Goal: Use online tool/utility: Utilize a website feature to perform a specific function

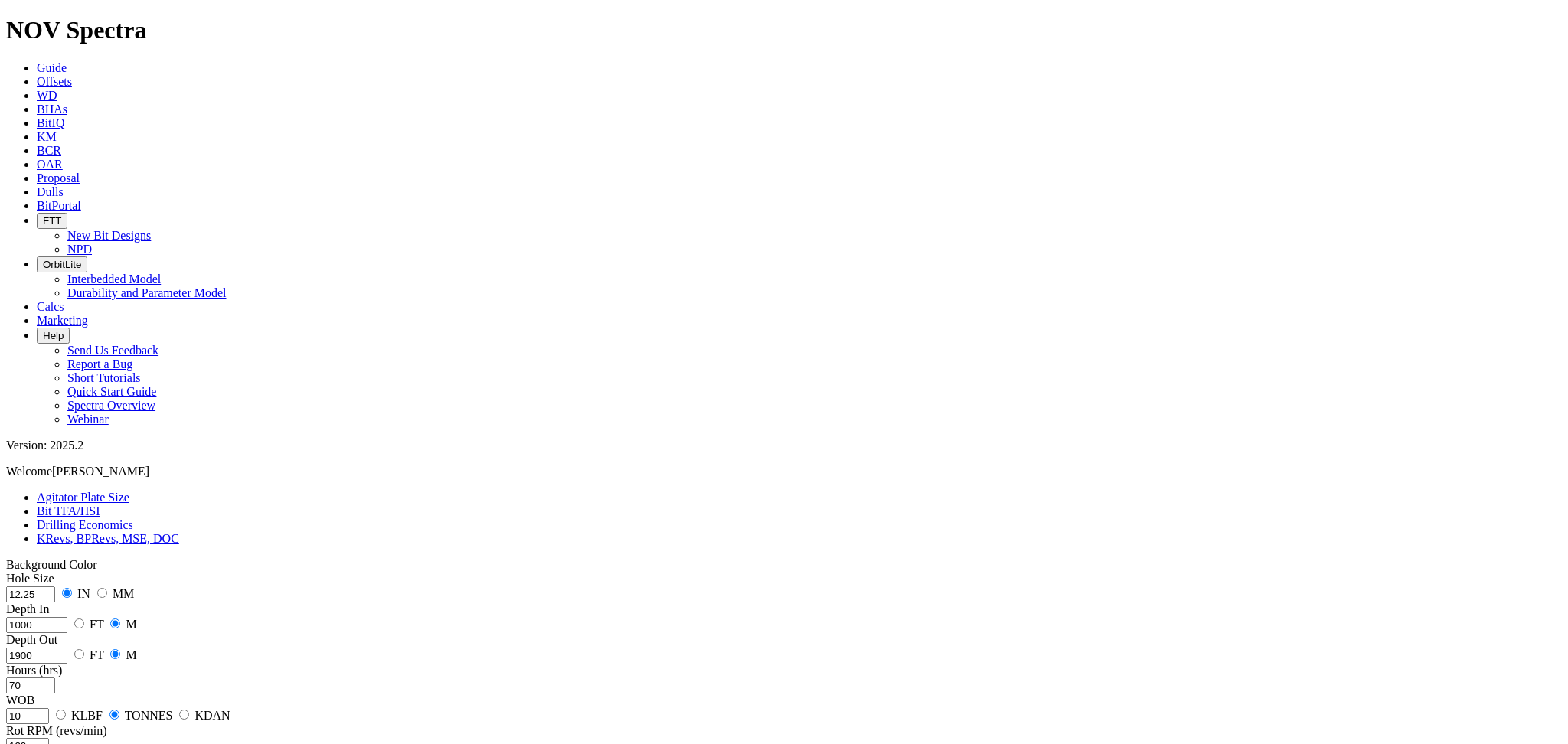
click at [68, 617] on input "1000" at bounding box center [36, 625] width 61 height 16
click at [55, 677] on input "70" at bounding box center [30, 685] width 49 height 16
drag, startPoint x: 104, startPoint y: 420, endPoint x: 65, endPoint y: 416, distance: 39.2
click at [65, 571] on div "Hole Size 12.25 IN MM Depth In [DATE] FT M Depth Out 1900 FT M Hours (hrs) 70 W…" at bounding box center [784, 709] width 1555 height 276
type input "80"
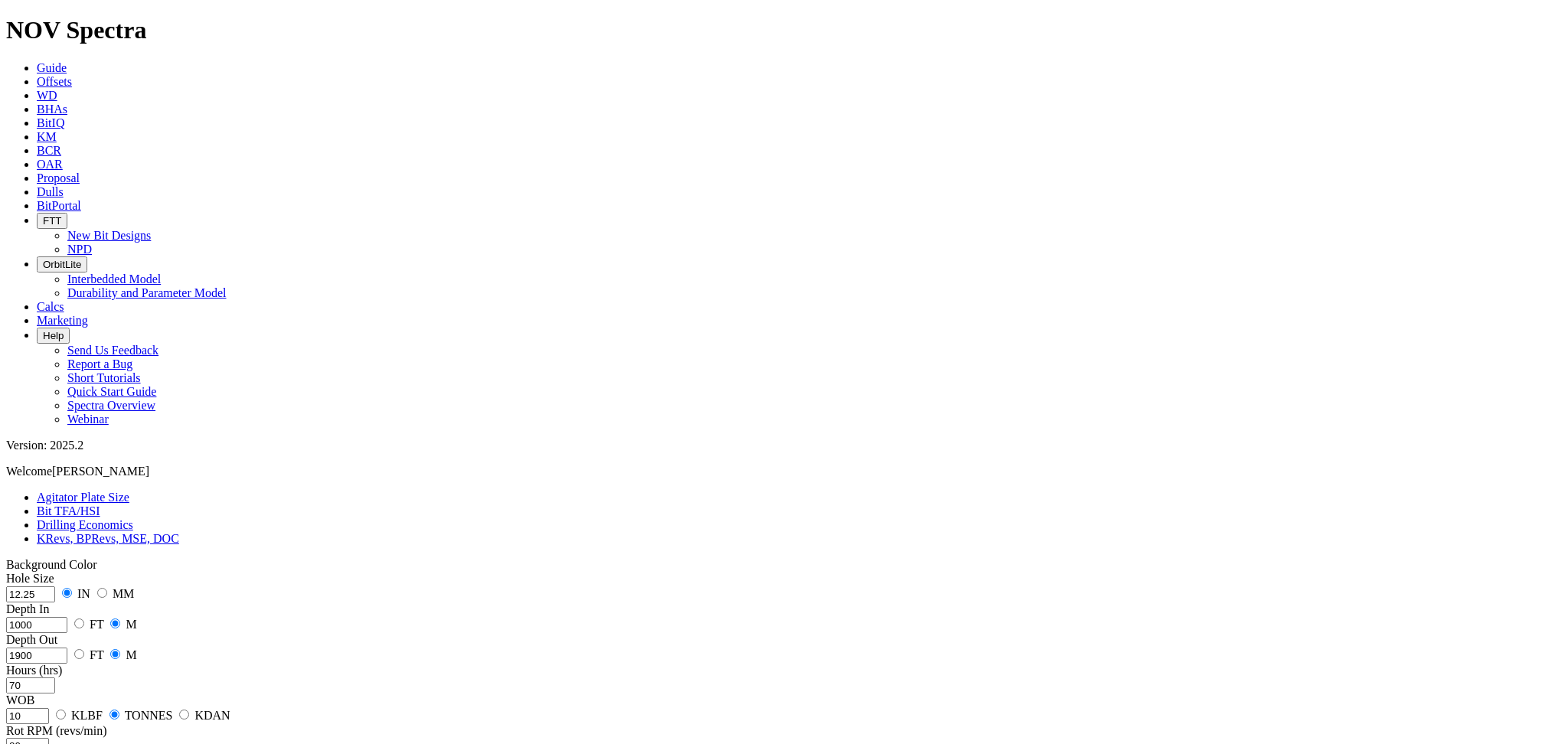
click at [49, 708] on input "10" at bounding box center [27, 716] width 43 height 16
click at [55, 677] on input "70" at bounding box center [30, 685] width 49 height 16
drag, startPoint x: 106, startPoint y: 303, endPoint x: 69, endPoint y: 306, distance: 37.1
click at [55, 677] on input "70" at bounding box center [30, 685] width 49 height 16
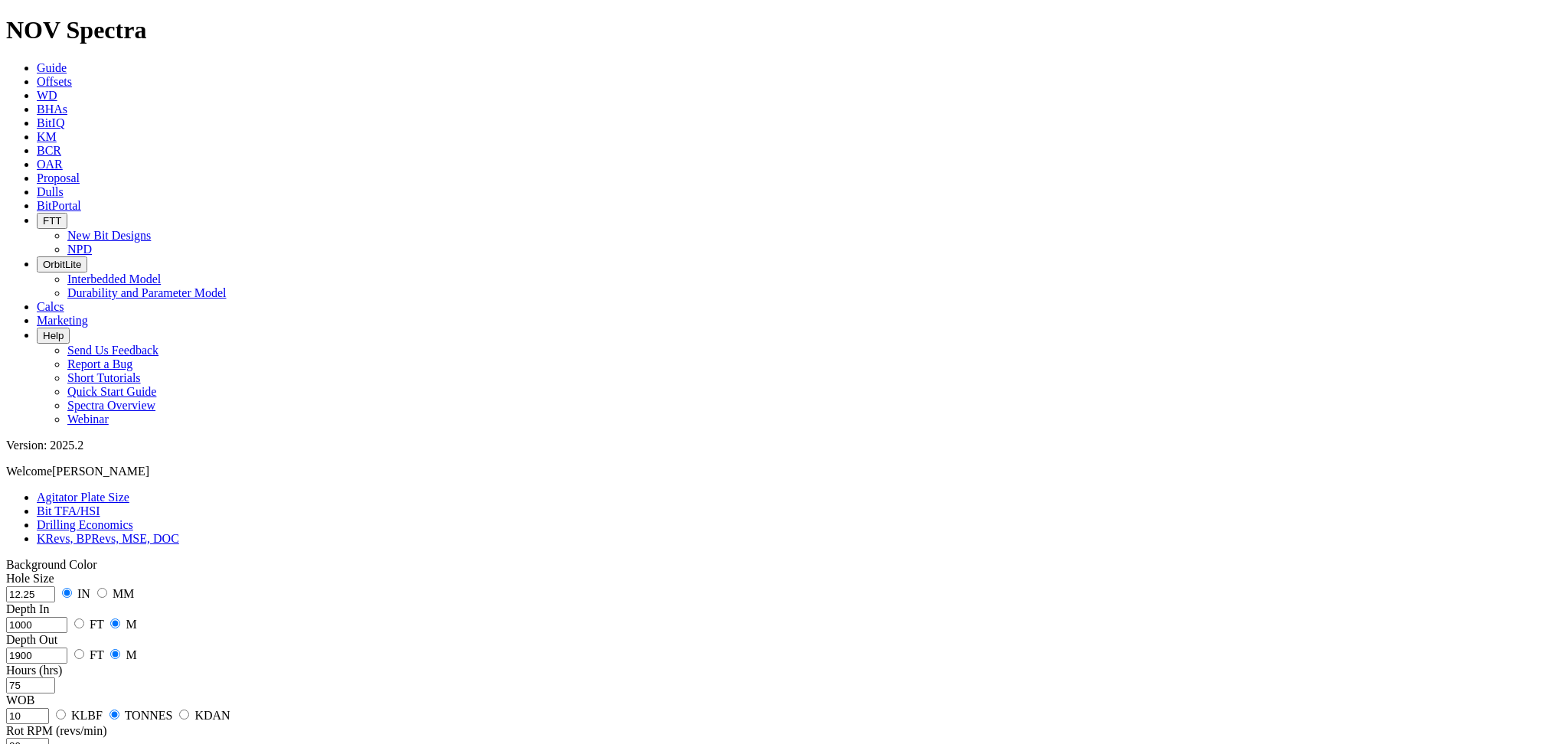
click at [68, 647] on input "1900" at bounding box center [36, 655] width 61 height 16
click at [49, 708] on input "10" at bounding box center [27, 716] width 43 height 16
drag, startPoint x: 103, startPoint y: 306, endPoint x: 67, endPoint y: 300, distance: 36.5
click at [67, 571] on div "Hole Size 12.25 IN MM Depth In [DATE] FT M Depth Out 1900 FT M Hours (hrs) 75 W…" at bounding box center [784, 709] width 1555 height 276
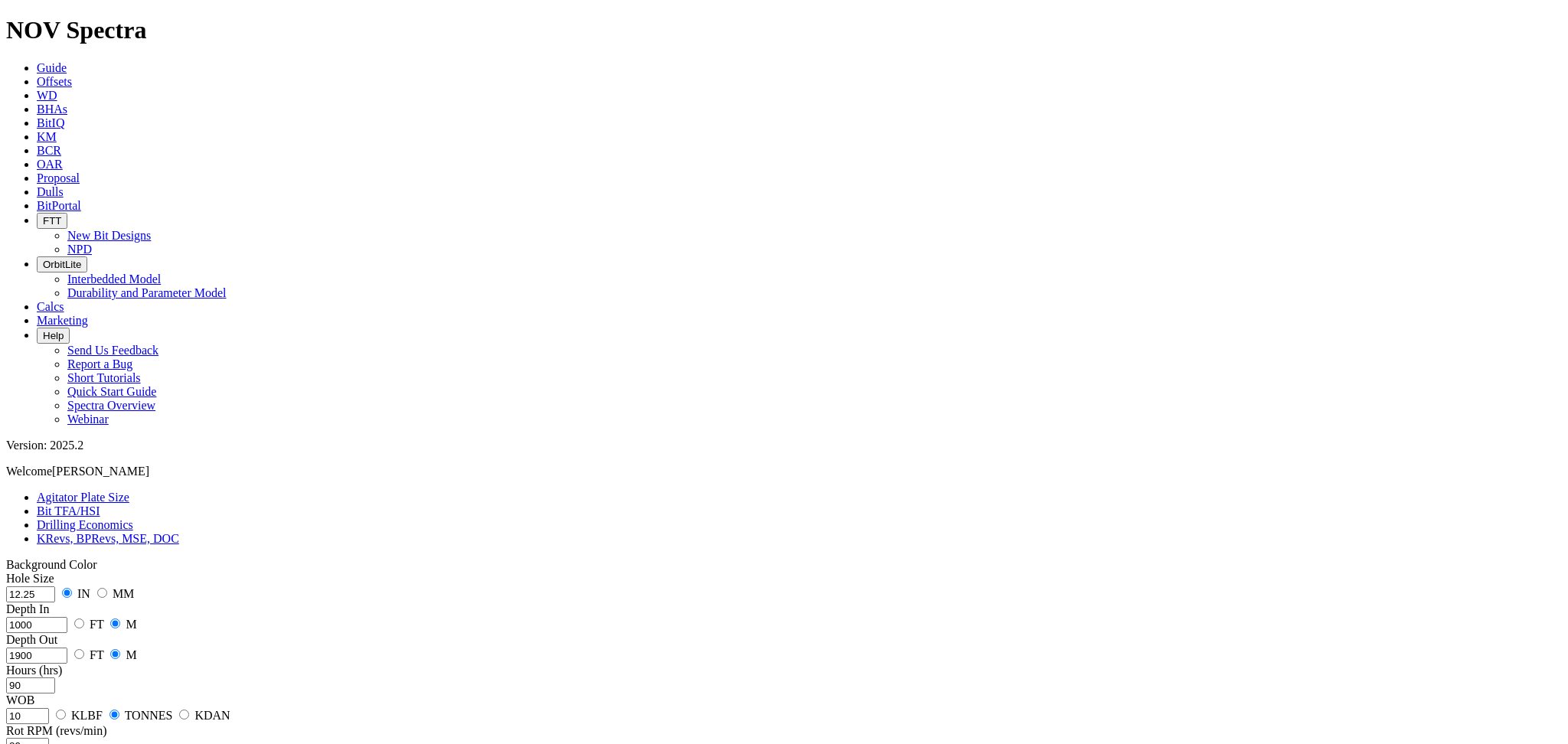
type input "90"
click at [155, 724] on div "Rot RPM (revs/min) 80" at bounding box center [784, 739] width 1555 height 30
